Goal: Communication & Community: Ask a question

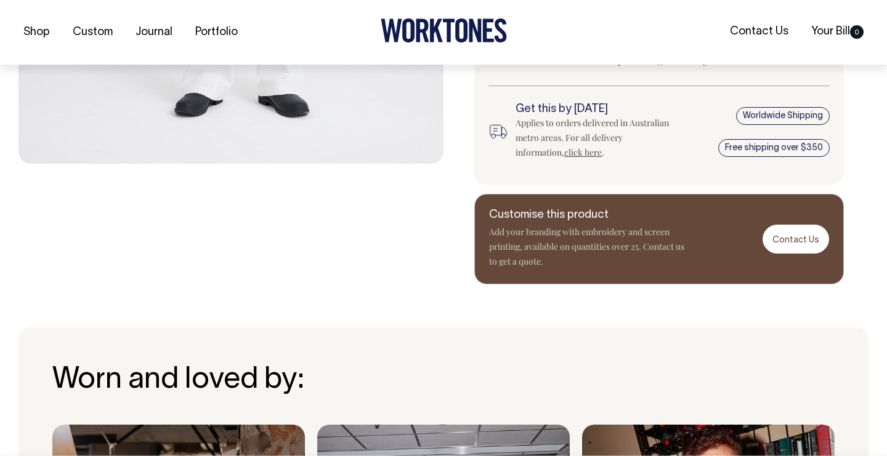
scroll to position [538, 0]
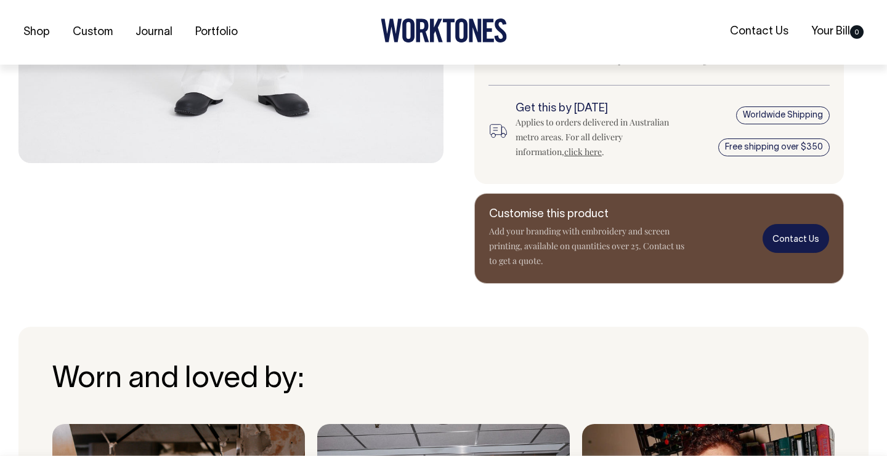
click at [805, 242] on link "Contact Us" at bounding box center [796, 238] width 67 height 29
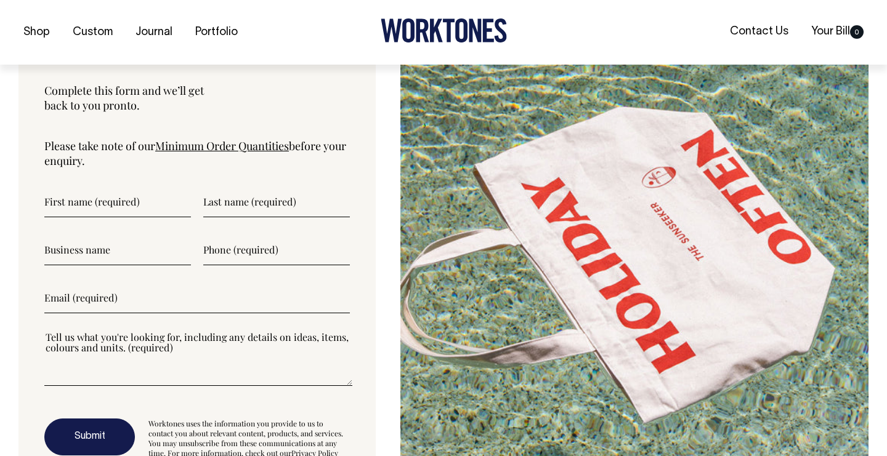
click at [224, 153] on link "Minimum Order Quantities" at bounding box center [222, 146] width 134 height 15
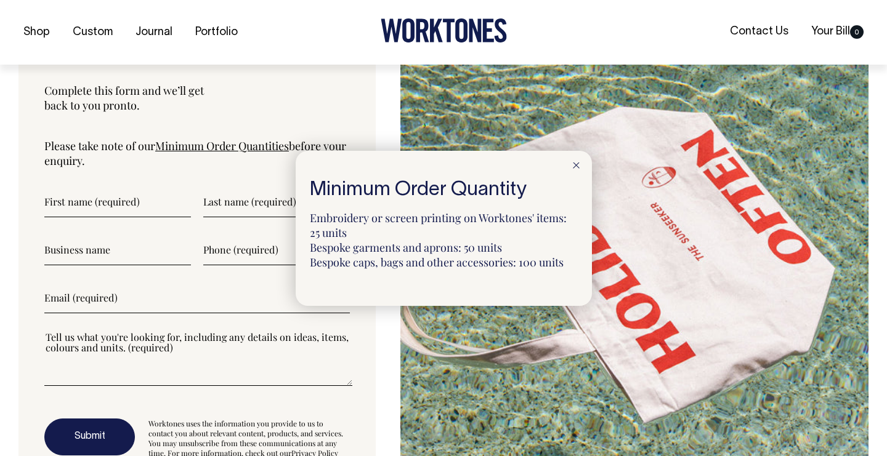
click at [87, 213] on div at bounding box center [443, 228] width 887 height 456
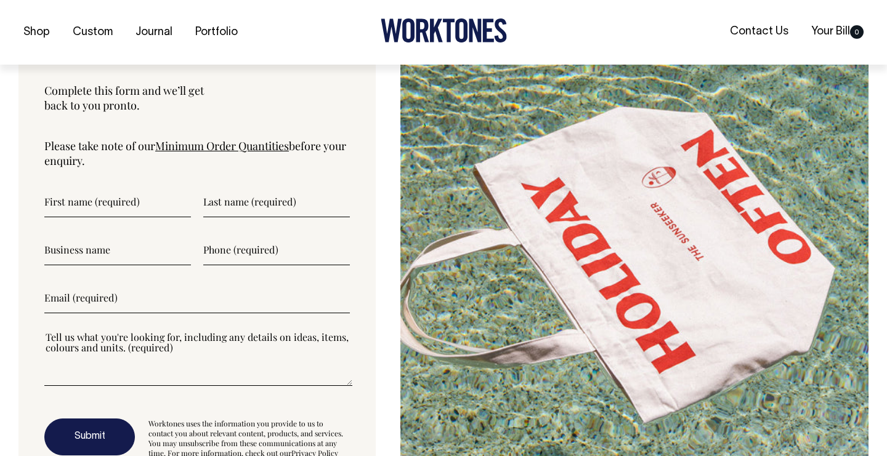
click at [87, 213] on input"] "text" at bounding box center [117, 202] width 147 height 31
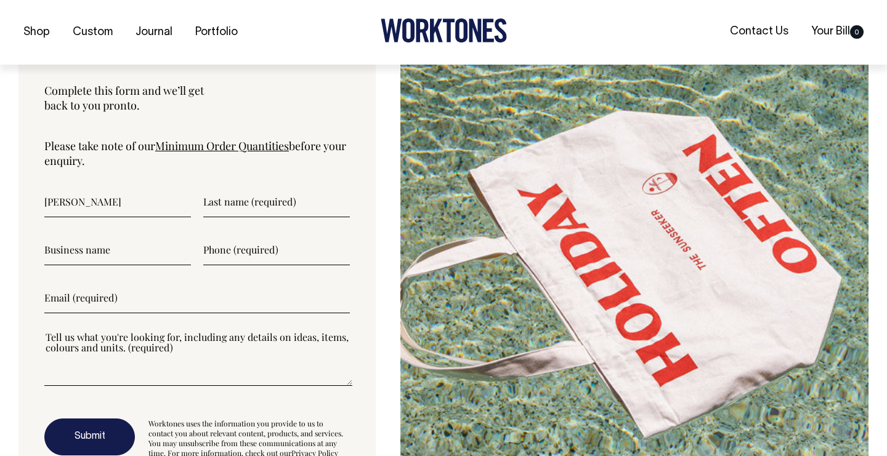
type input"] "[PERSON_NAME]"
type input"] "Hotel [PERSON_NAME]"
type input"] "0444516351"
click at [122, 310] on input"] "email" at bounding box center [197, 298] width 306 height 31
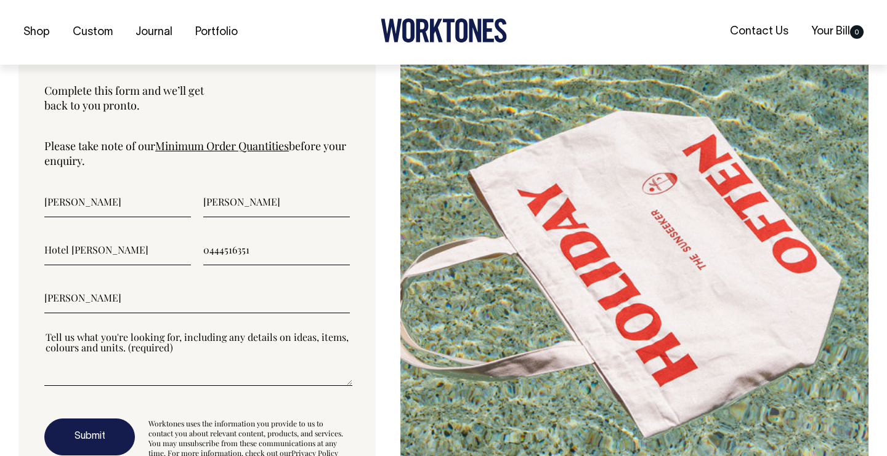
type input"] "[EMAIL_ADDRESS][DOMAIN_NAME]"
click at [148, 376] on textarea"] at bounding box center [198, 358] width 308 height 55
click at [143, 379] on textarea"] at bounding box center [198, 358] width 308 height 55
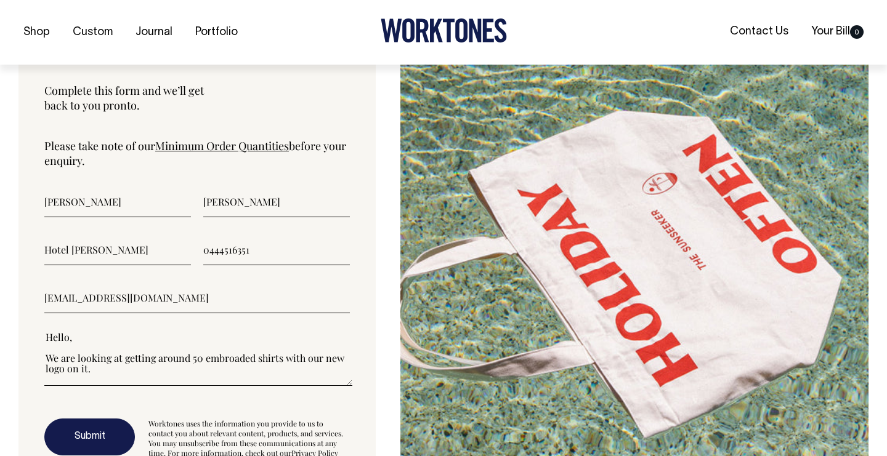
scroll to position [10, 0]
click at [230, 356] on textarea"] "Hello, We are looking at getting around 50 embroaded shirts with our new logo o…" at bounding box center [198, 358] width 308 height 55
click at [238, 362] on textarea"] "Hello, We are looking at getting around 50 embroaded shirts with our new logo o…" at bounding box center [198, 358] width 308 height 55
click at [233, 352] on textarea"] "Hello, We are looking at getting around 50 embroaded shirts with our new logo o…" at bounding box center [198, 358] width 308 height 55
click at [273, 366] on textarea"] "Hello, We are looking at getting around 50 embroaded shirts with our new logo o…" at bounding box center [198, 358] width 308 height 55
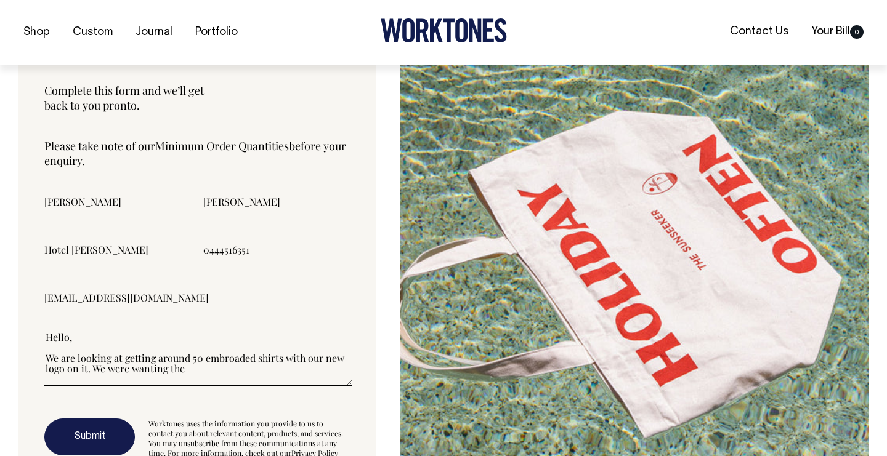
paste textarea"] "Dynamo Shirt"
click at [190, 353] on textarea"] "Hello, We are looking at getting around 50 embroaded shirts with our new logo o…" at bounding box center [198, 358] width 308 height 55
click at [258, 349] on textarea"] "Hello, We are looking at getting around 50 embroaded shirts with our new logo o…" at bounding box center [198, 358] width 308 height 55
click at [279, 350] on textarea"] "Hello, We are looking at getting around 50 embroaded shirts with our new logo o…" at bounding box center [198, 358] width 308 height 55
click at [225, 374] on textarea"] "Hello, We are looking at getting around 50 embroaded shirts(potentially more) w…" at bounding box center [198, 358] width 308 height 55
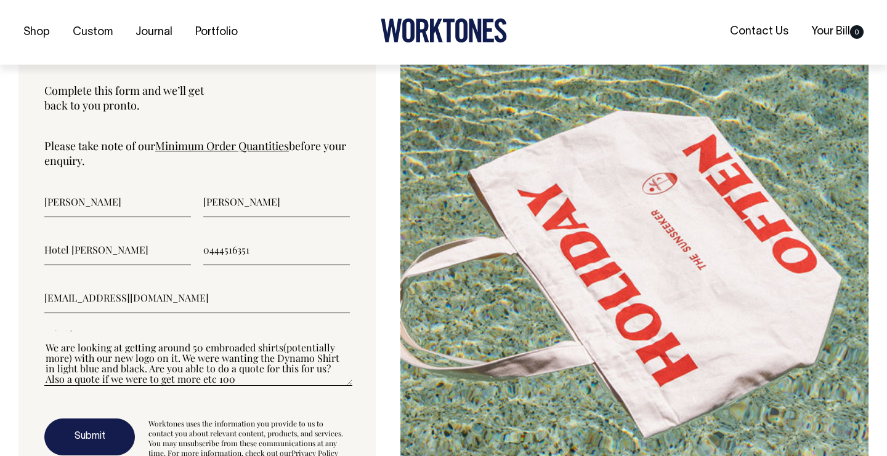
type textarea"] "Hello, We are looking at getting around 50 embroaded shirts(potentially more) w…"
click at [78, 429] on button "Submit" at bounding box center [89, 437] width 91 height 37
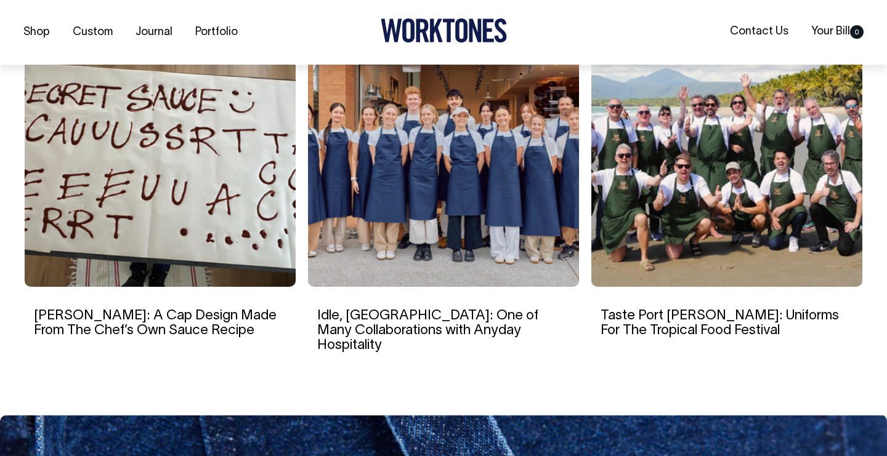
scroll to position [4709, 0]
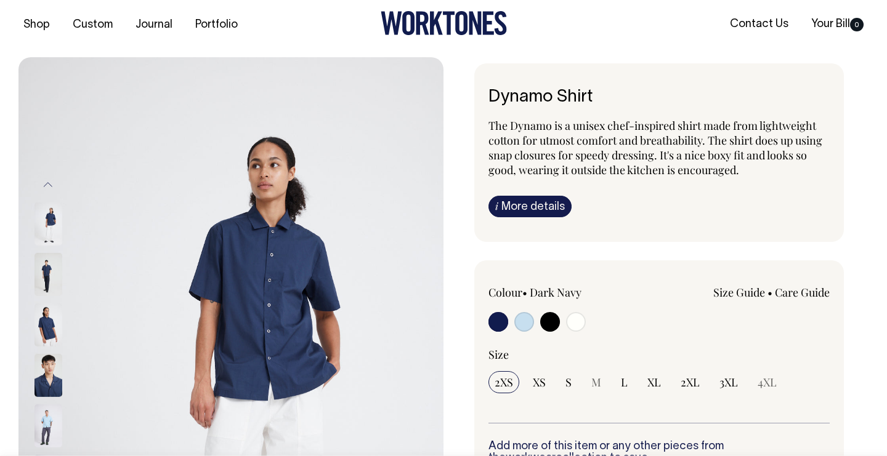
scroll to position [2, 0]
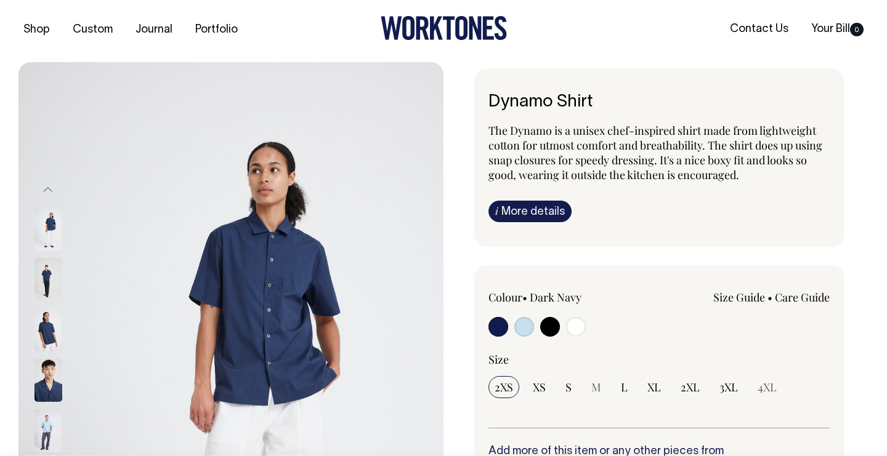
drag, startPoint x: 617, startPoint y: 101, endPoint x: 477, endPoint y: 100, distance: 139.8
click at [477, 100] on div "Dynamo Shirt The Dynamo is a unisex chef-inspired shirt made from lightweight c…" at bounding box center [659, 157] width 370 height 179
copy h1 "Dynamo Shirt"
click at [656, 128] on span "The Dynamo is a unisex chef-inspired shirt made from lightweight cotton for utm…" at bounding box center [655, 152] width 334 height 59
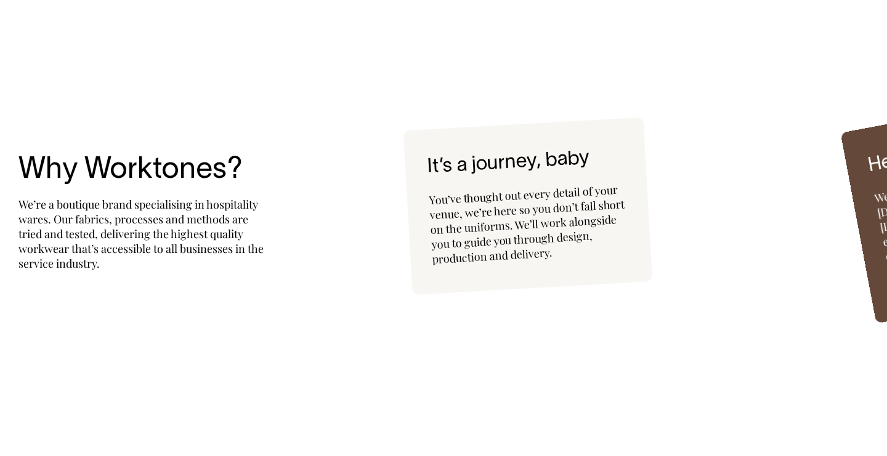
scroll to position [2811, 0]
